Goal: Navigation & Orientation: Find specific page/section

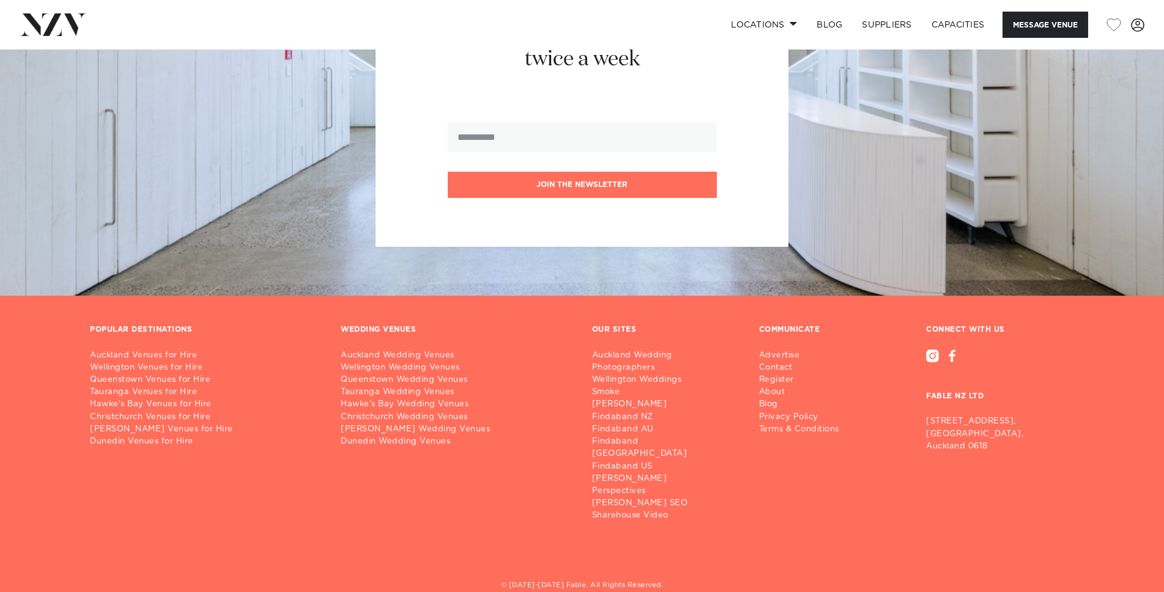
scroll to position [2603, 0]
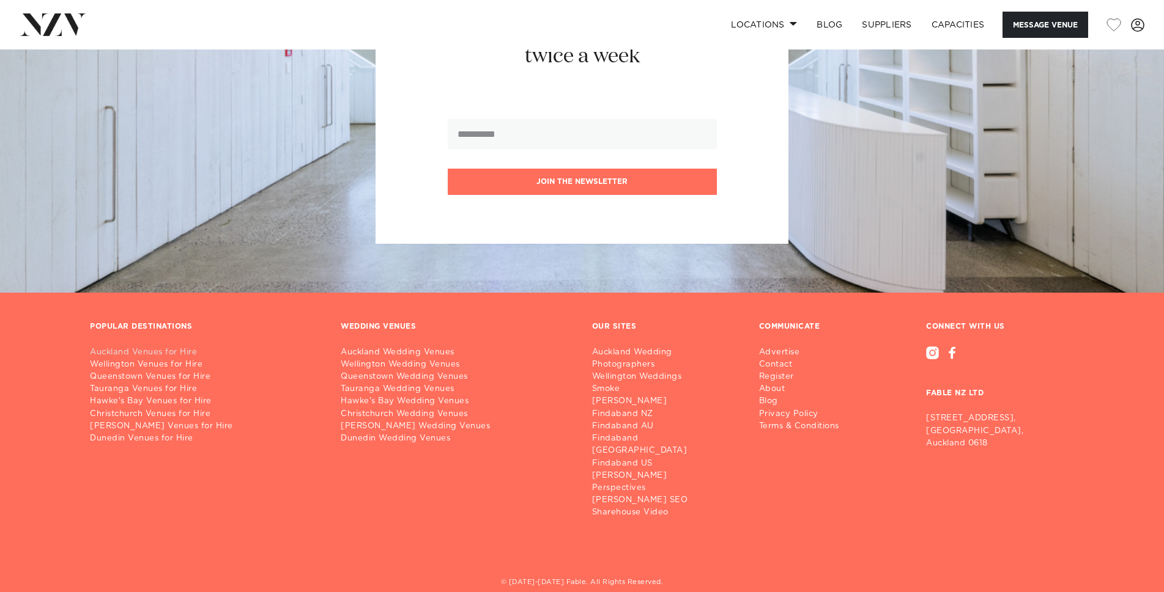
click at [150, 347] on link "Auckland Venues for Hire" at bounding box center [205, 353] width 231 height 12
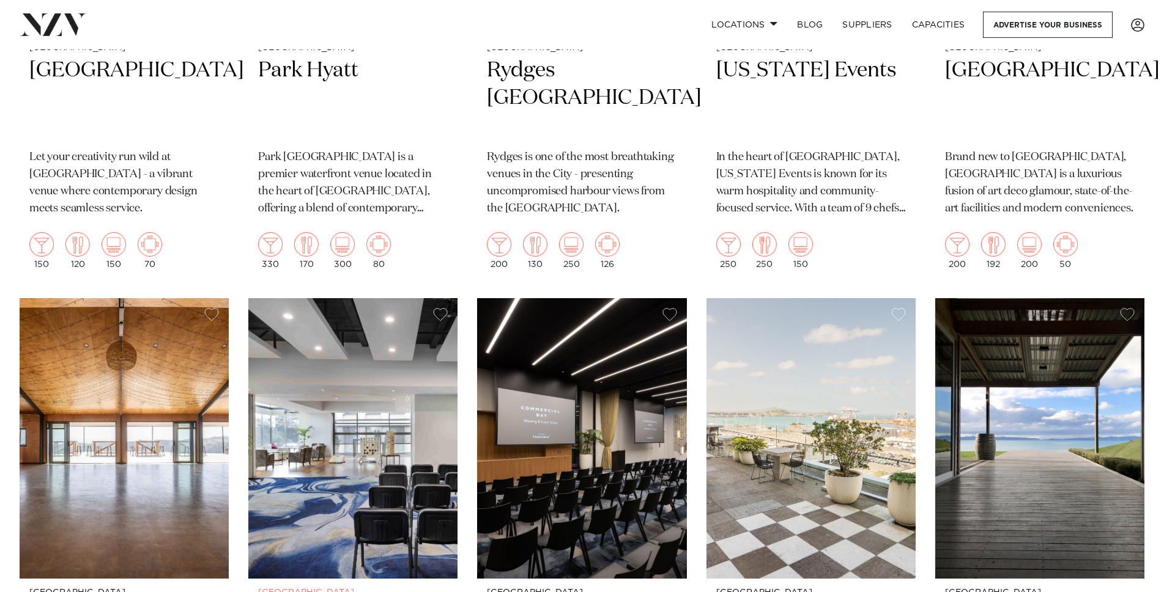
scroll to position [1039, 0]
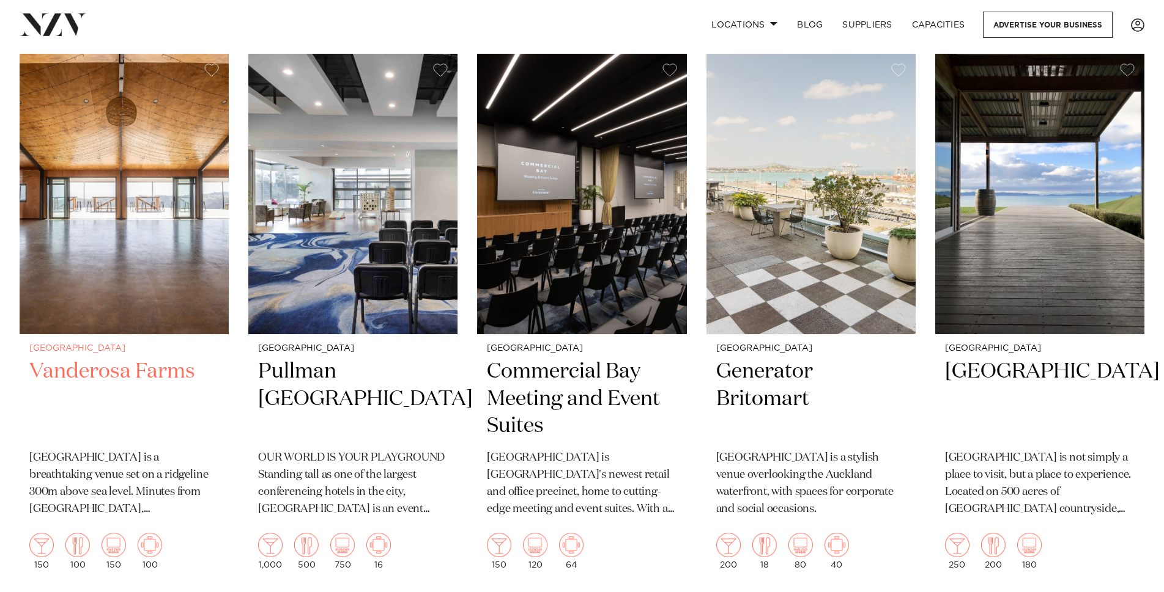
click at [95, 358] on h2 "Vanderosa Farms" at bounding box center [124, 399] width 190 height 83
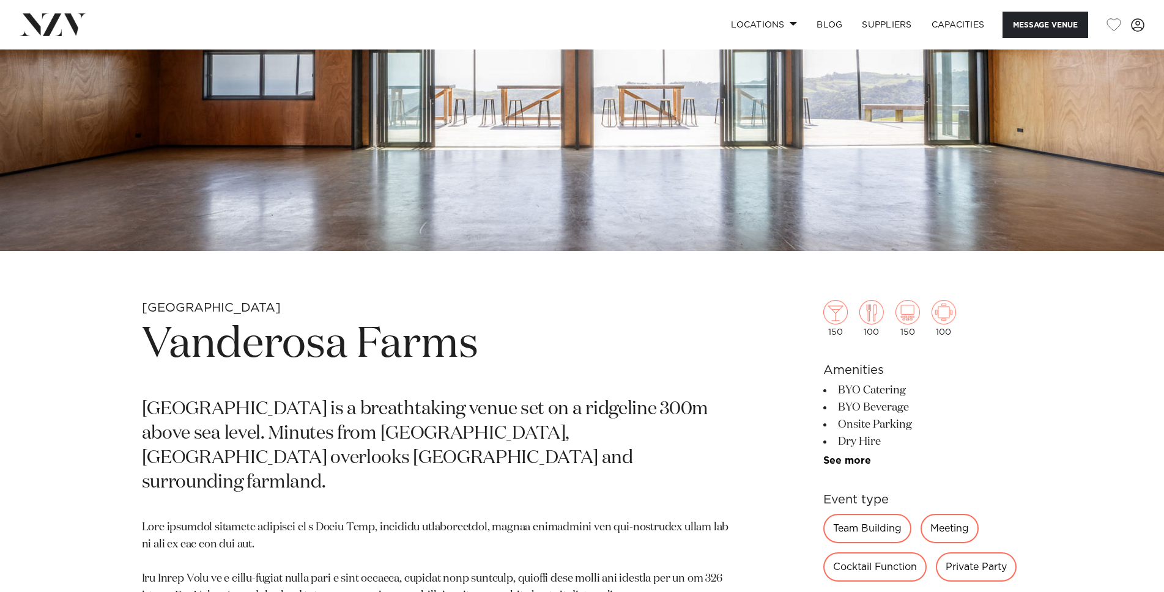
scroll to position [342, 0]
